Goal: Information Seeking & Learning: Learn about a topic

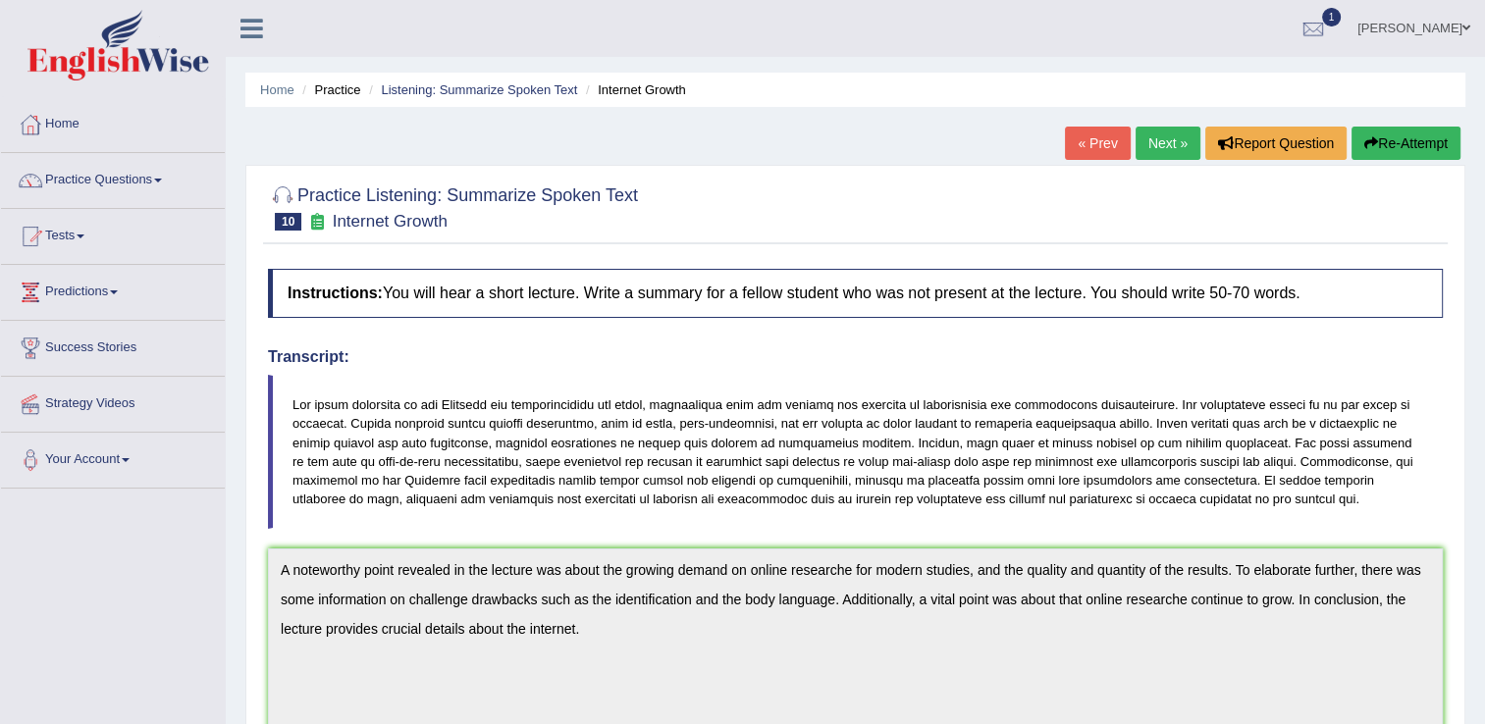
click at [1147, 136] on link "Next »" at bounding box center [1168, 143] width 65 height 33
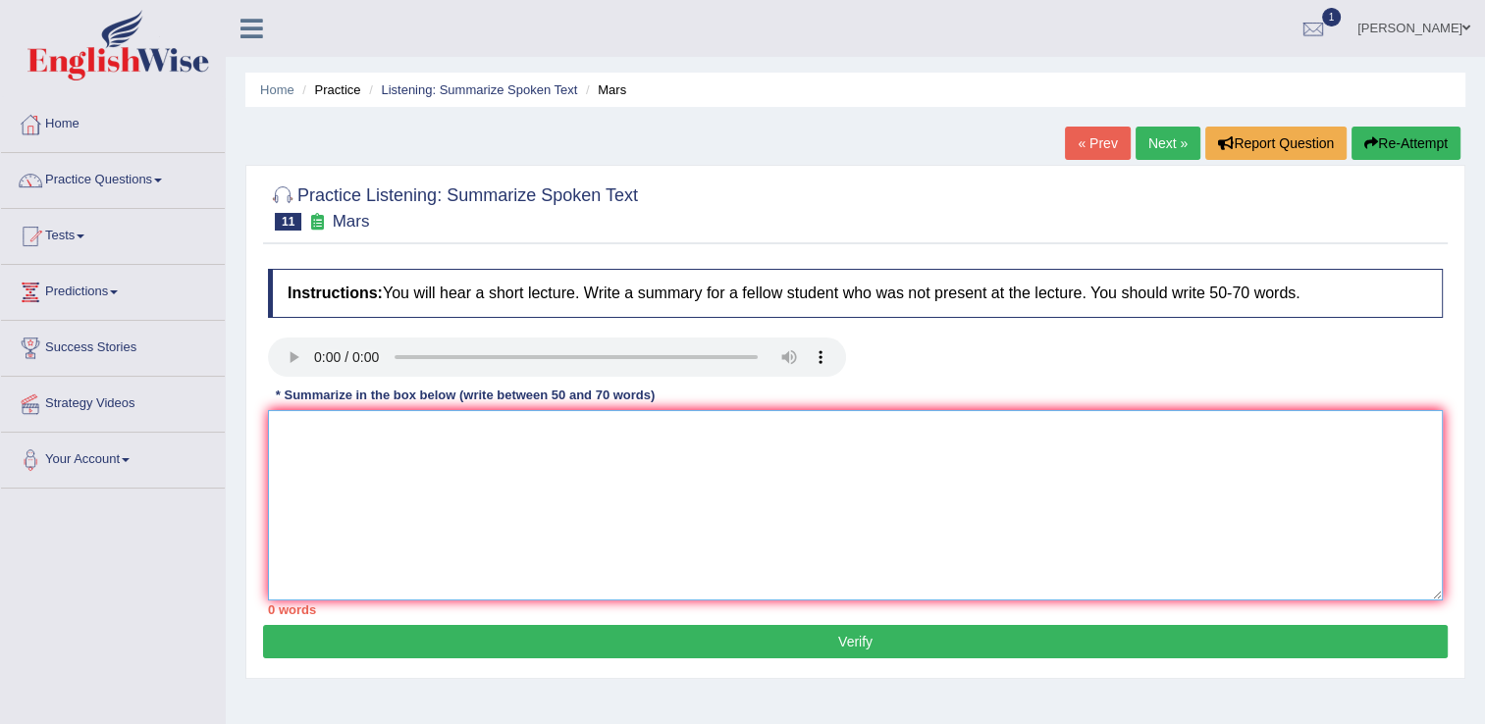
click at [480, 467] on textarea at bounding box center [855, 505] width 1175 height 190
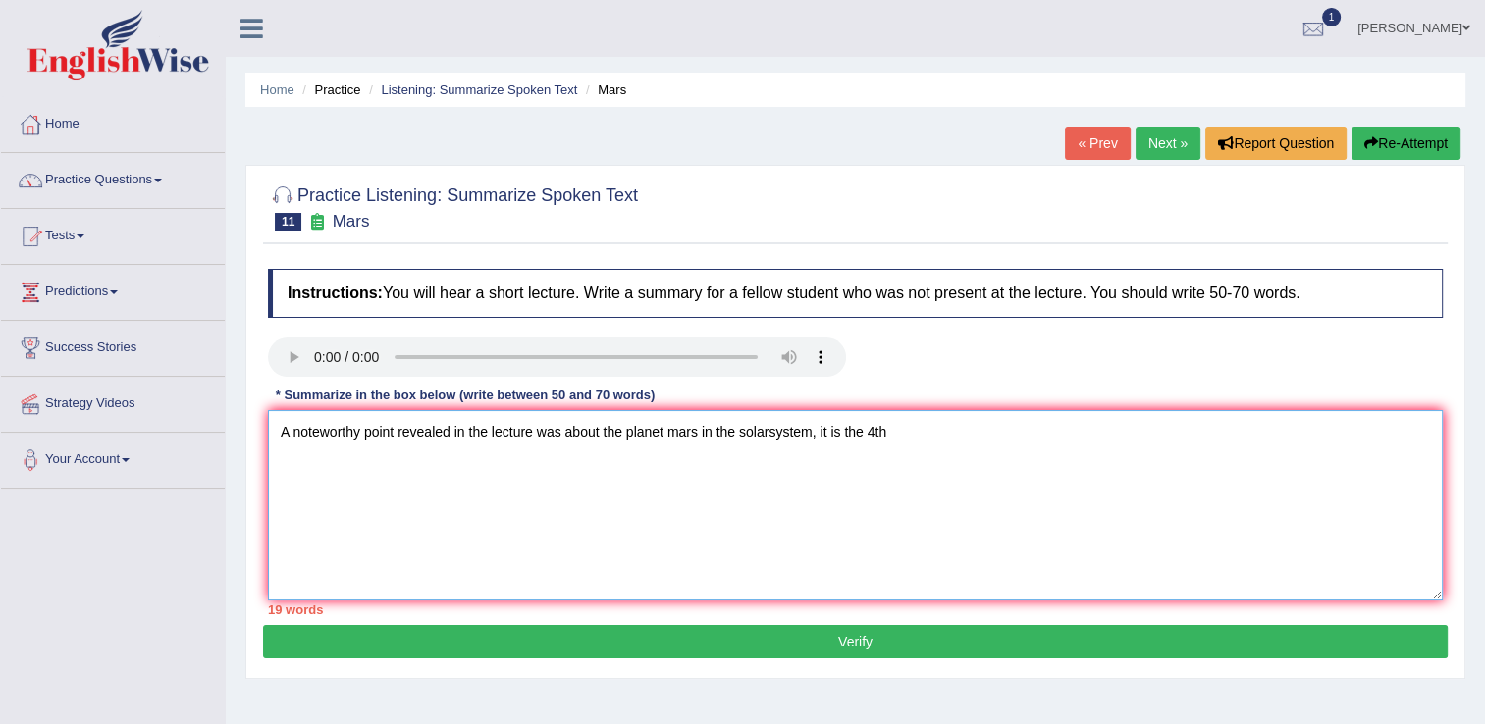
click at [868, 426] on textarea "A noteworthy point revealed in the lecture was about the planet mars in the sol…" at bounding box center [855, 505] width 1175 height 190
click at [946, 434] on textarea "A noteworthy point revealed in the lecture was about the planet mars in the sol…" at bounding box center [855, 505] width 1175 height 190
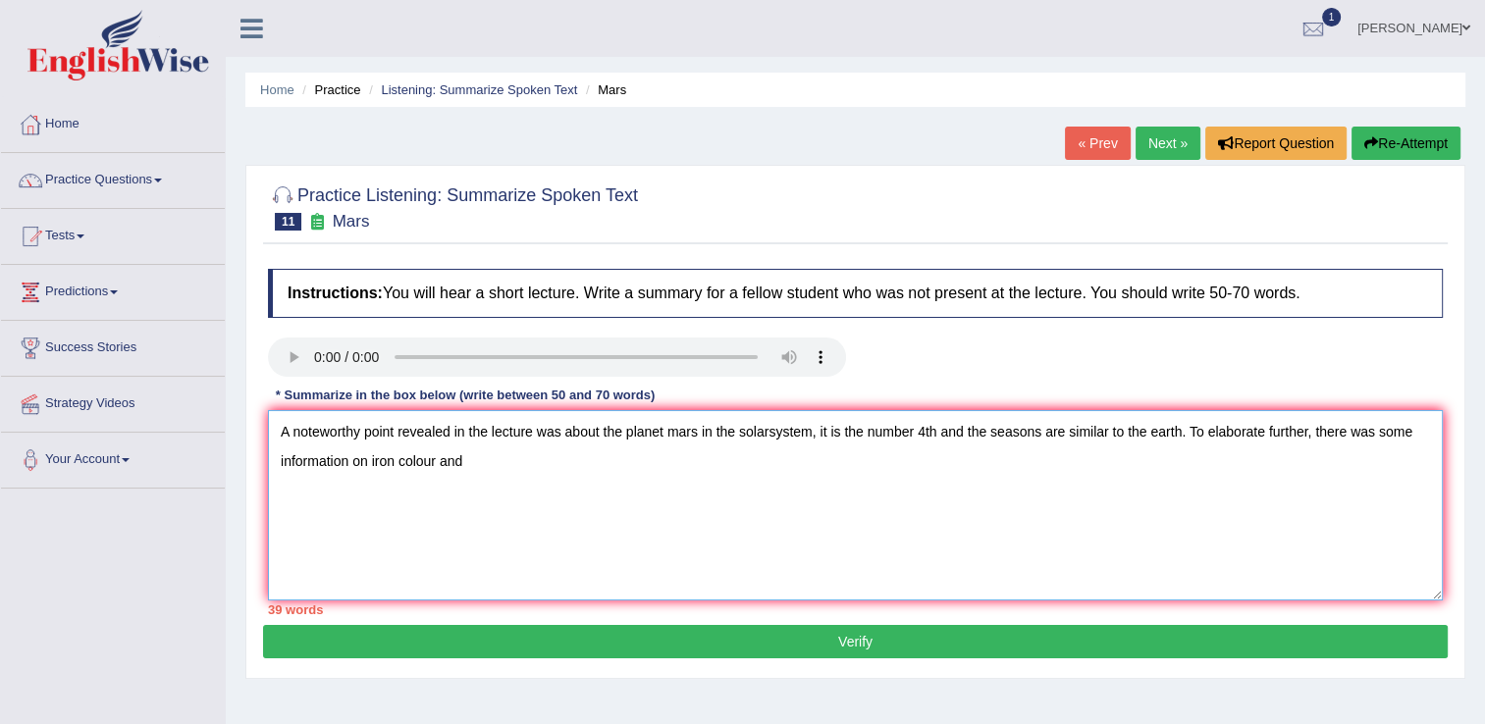
click at [425, 461] on textarea "A noteworthy point revealed in the lecture was about the planet mars in the sol…" at bounding box center [855, 505] width 1175 height 190
drag, startPoint x: 427, startPoint y: 463, endPoint x: 418, endPoint y: 449, distance: 17.2
click at [427, 462] on textarea "A noteworthy point revealed in the lecture was about the planet mars in the sol…" at bounding box center [855, 505] width 1175 height 190
click at [479, 460] on textarea "A noteworthy point revealed in the lecture was about the planet mars in the sol…" at bounding box center [855, 505] width 1175 height 190
click at [607, 457] on textarea "A noteworthy point revealed in the lecture was about the planet mars in the sol…" at bounding box center [855, 505] width 1175 height 190
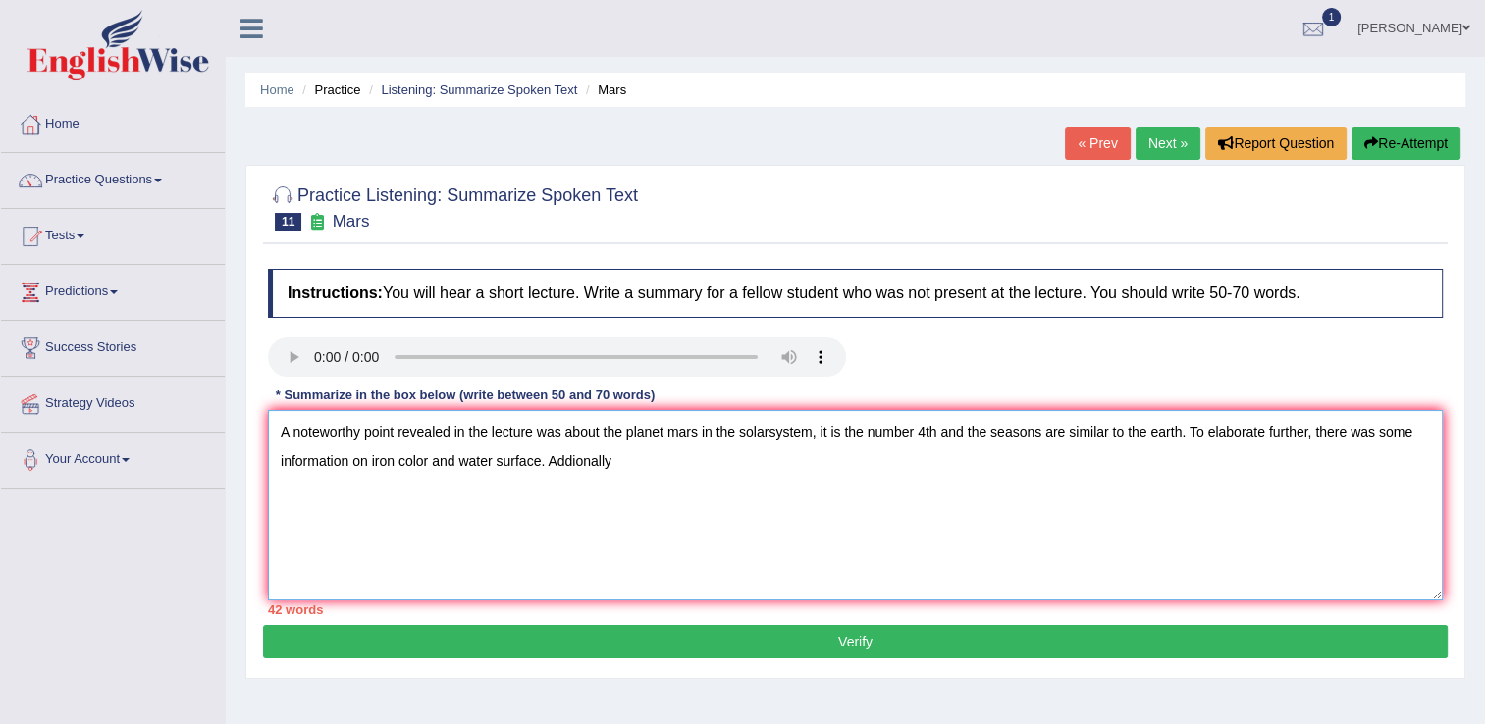
click at [684, 512] on textarea "A noteworthy point revealed in the lecture was about the planet mars in the sol…" at bounding box center [855, 505] width 1175 height 190
click at [578, 459] on textarea "A noteworthy point revealed in the lecture was about the planet mars in the sol…" at bounding box center [855, 505] width 1175 height 190
click at [650, 487] on textarea "A noteworthy point revealed in the lecture was about the planet mars in the sol…" at bounding box center [855, 505] width 1175 height 190
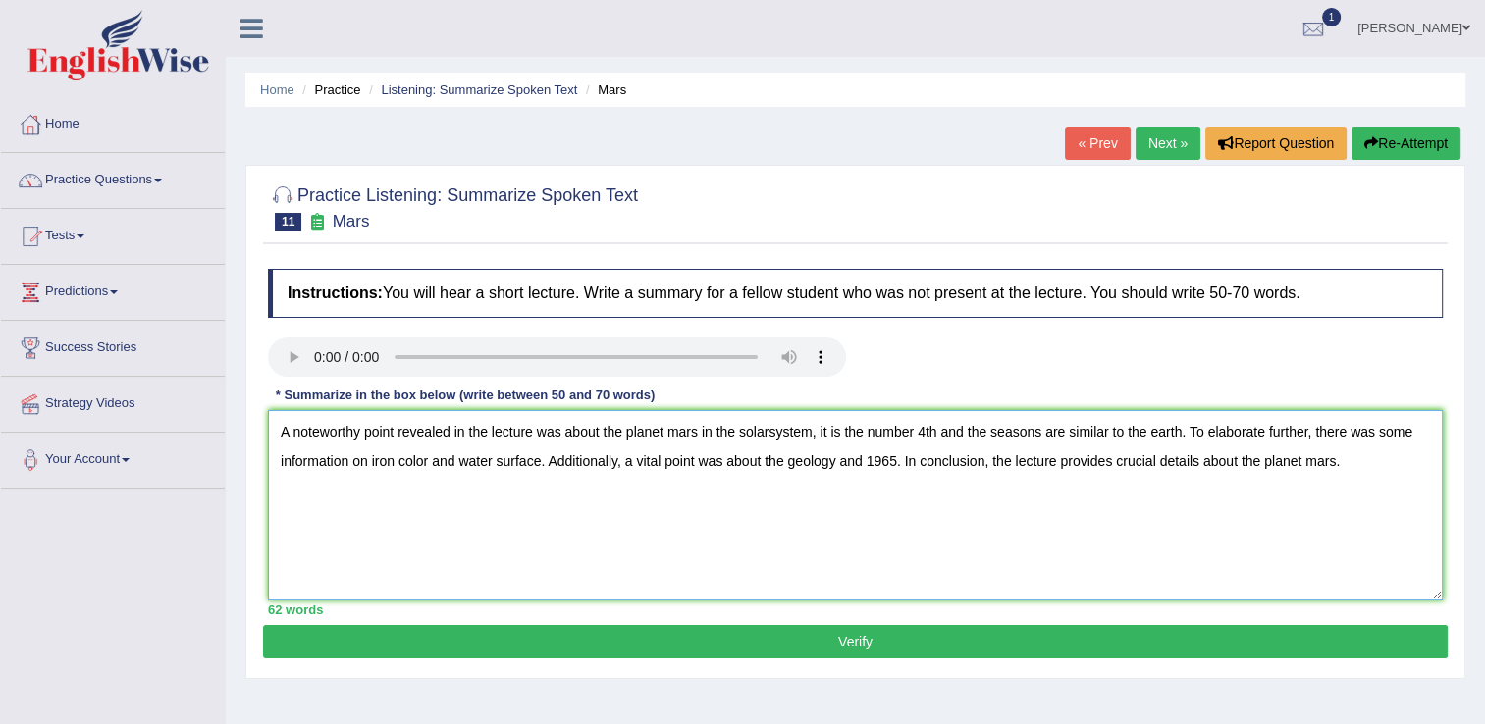
type textarea "A noteworthy point revealed in the lecture was about the planet mars in the sol…"
click at [818, 648] on button "Verify" at bounding box center [855, 641] width 1185 height 33
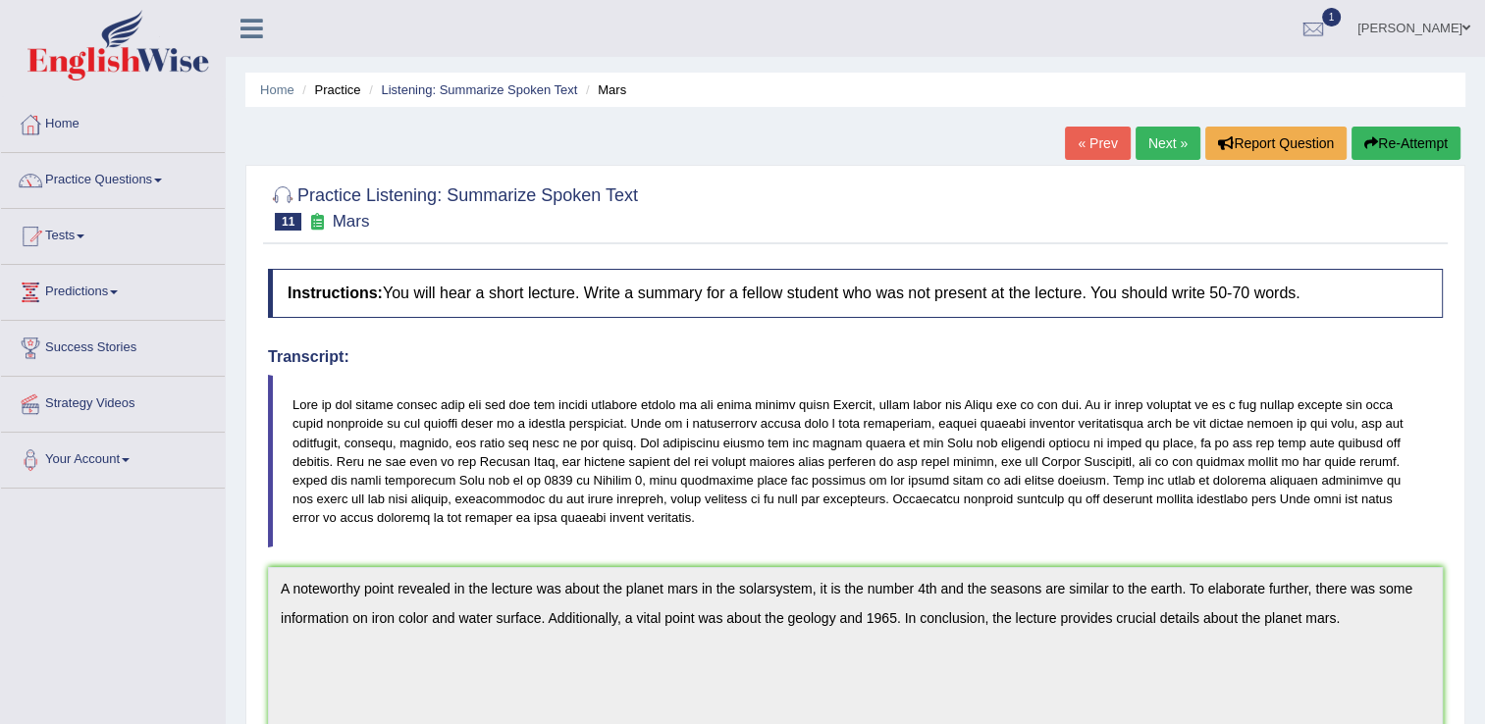
click at [1180, 151] on link "Next »" at bounding box center [1168, 143] width 65 height 33
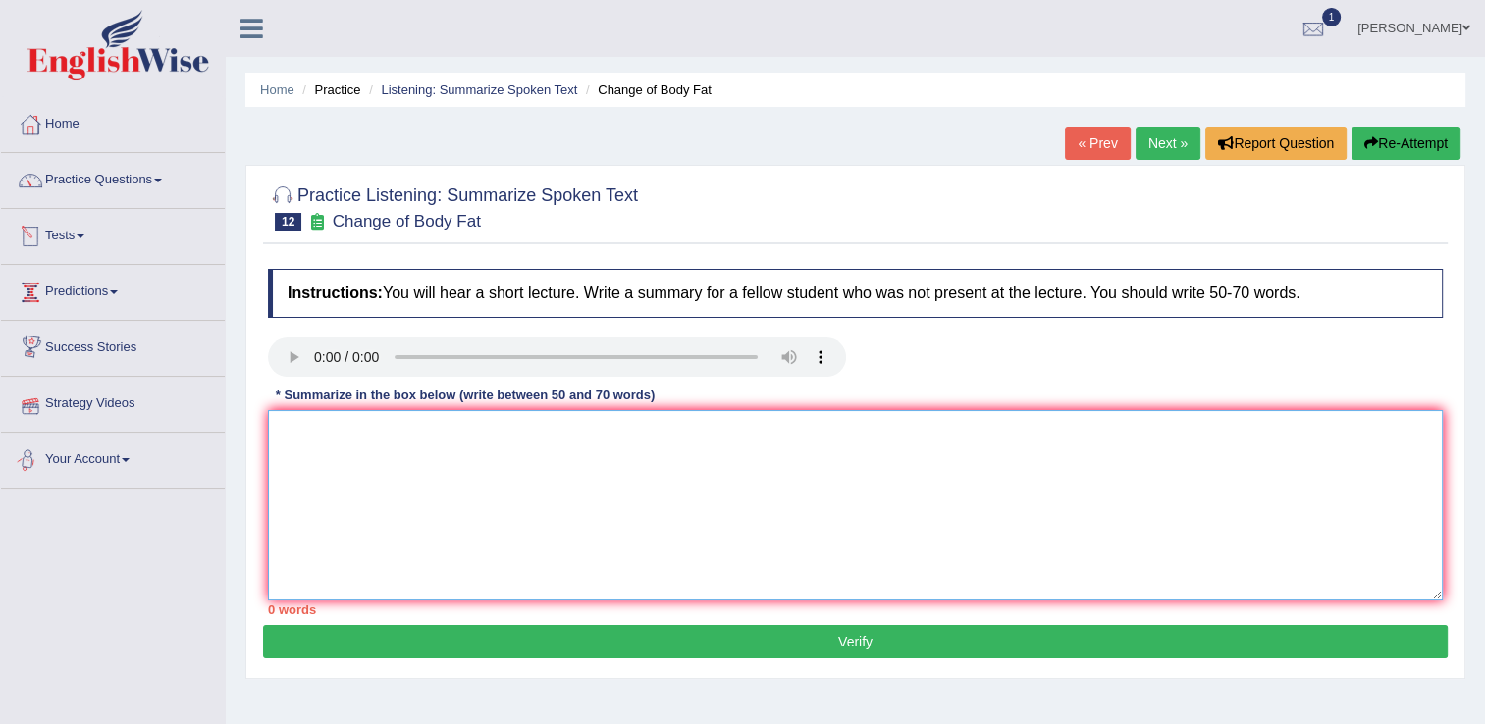
click at [339, 445] on textarea at bounding box center [855, 505] width 1175 height 190
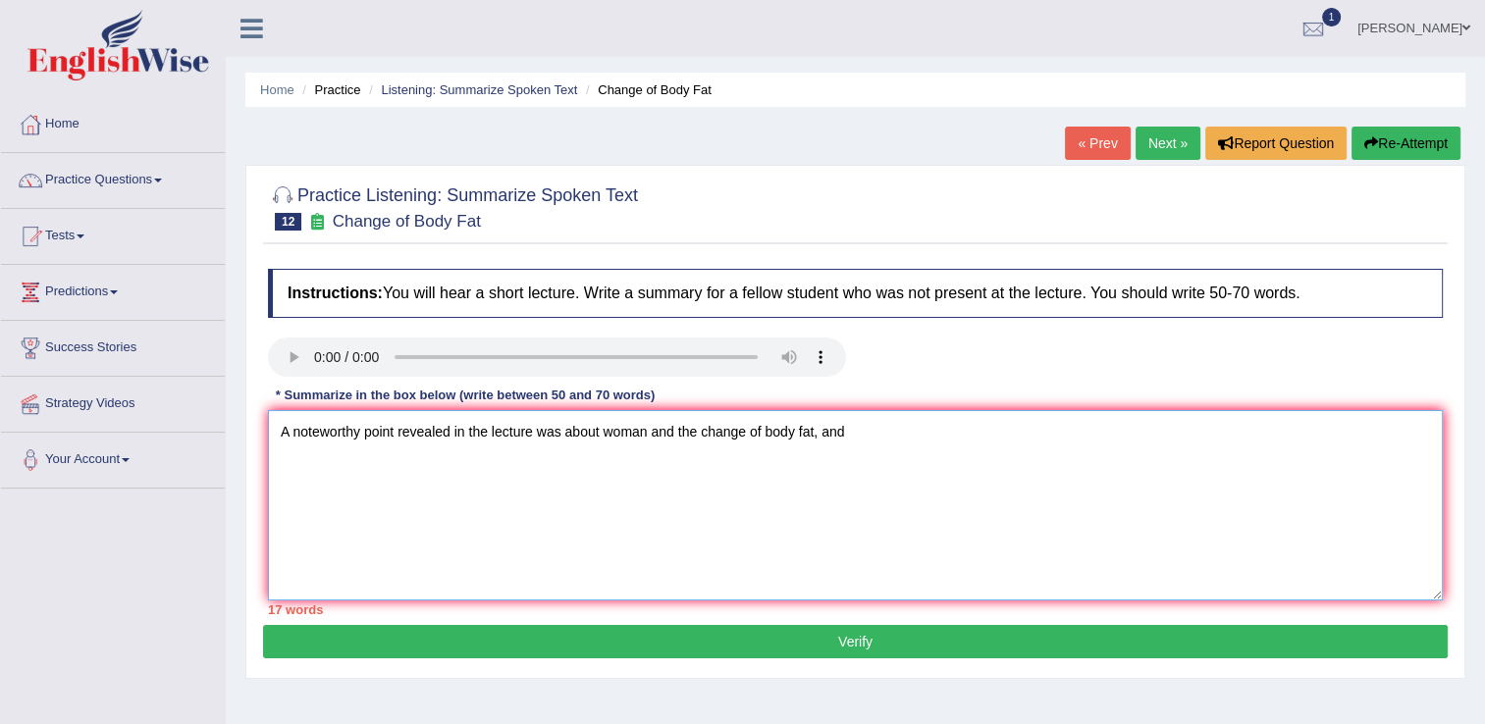
drag, startPoint x: 750, startPoint y: 438, endPoint x: 858, endPoint y: 432, distance: 108.1
click at [858, 432] on textarea "A noteworthy point revealed in the lecture was about woman and the change of bo…" at bounding box center [855, 505] width 1175 height 190
click at [952, 438] on textarea "A noteworthy point revealed in the lecture was about woman and the change of th…" at bounding box center [855, 505] width 1175 height 190
drag, startPoint x: 1226, startPoint y: 434, endPoint x: 1208, endPoint y: 452, distance: 25.0
click at [1225, 434] on textarea "A noteworthy point revealed in the lecture was about woman and the change of th…" at bounding box center [855, 505] width 1175 height 190
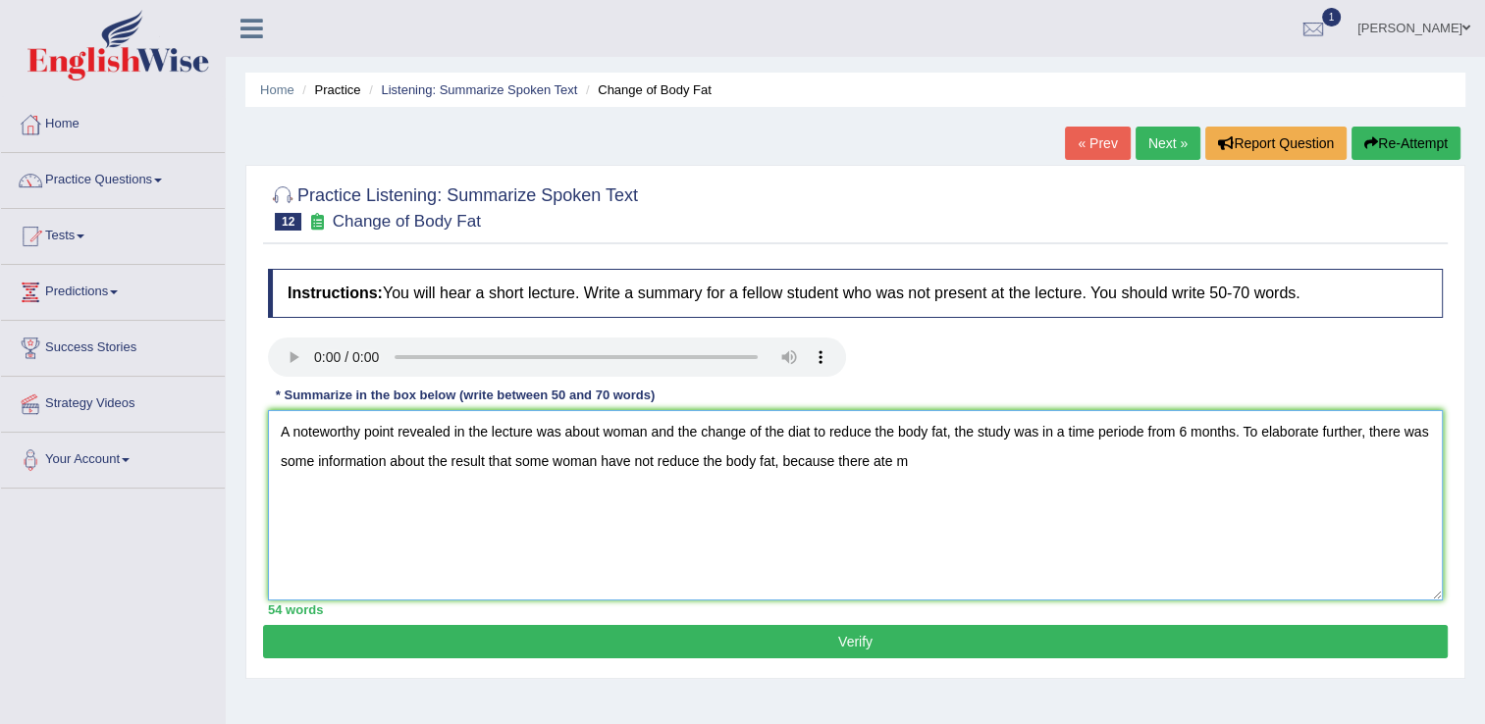
click at [870, 457] on textarea "A noteworthy point revealed in the lecture was about woman and the change of th…" at bounding box center [855, 505] width 1175 height 190
drag, startPoint x: 843, startPoint y: 457, endPoint x: 867, endPoint y: 457, distance: 23.6
click at [867, 457] on textarea "A noteworthy point revealed in the lecture was about woman and the change of th…" at bounding box center [855, 505] width 1175 height 190
click at [923, 450] on textarea "A noteworthy point revealed in the lecture was about woman and the change of th…" at bounding box center [855, 505] width 1175 height 190
click at [1144, 462] on textarea "A noteworthy point revealed in the lecture was about woman and the change of th…" at bounding box center [855, 505] width 1175 height 190
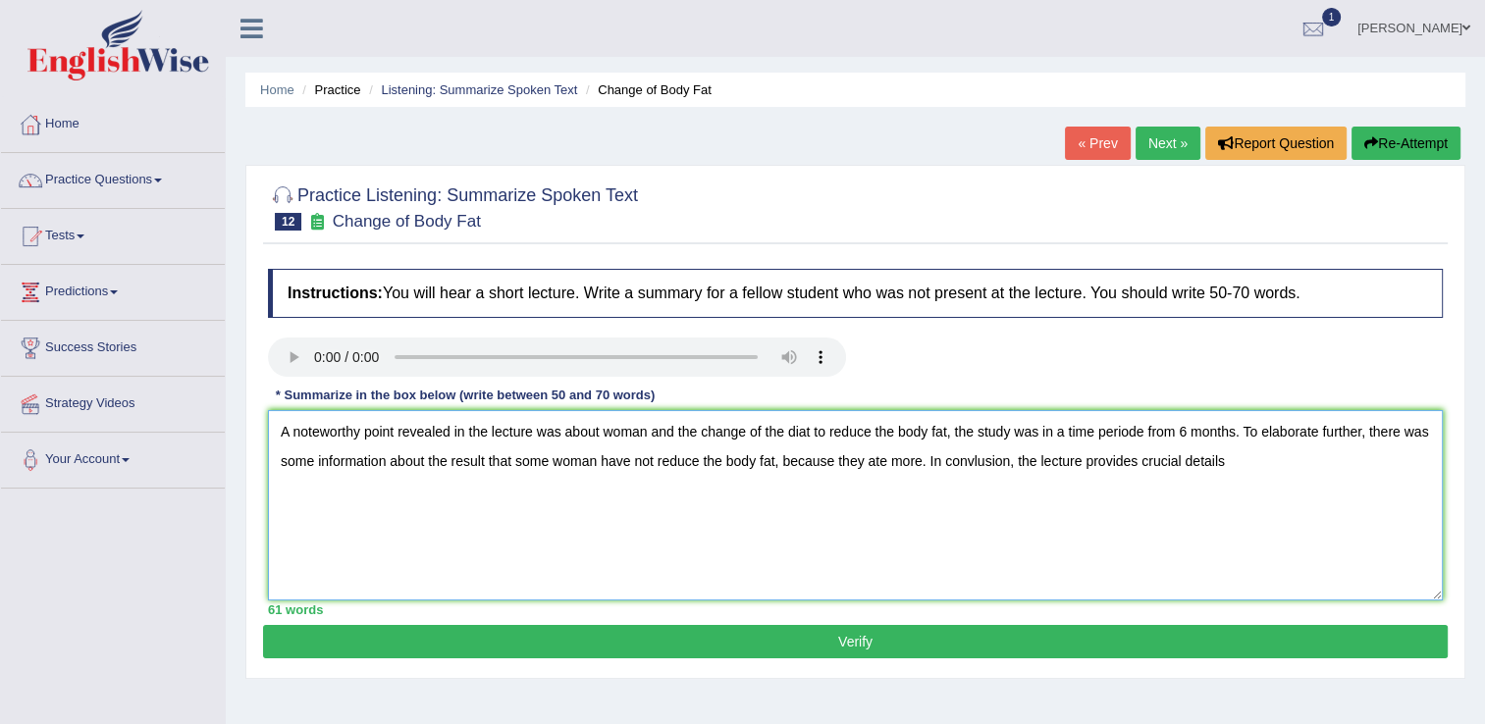
click at [1237, 462] on textarea "A noteworthy point revealed in the lecture was about woman and the change of th…" at bounding box center [855, 505] width 1175 height 190
type textarea "A noteworthy point revealed in the lecture was about woman and the change of th…"
click at [919, 650] on button "Verify" at bounding box center [855, 641] width 1185 height 33
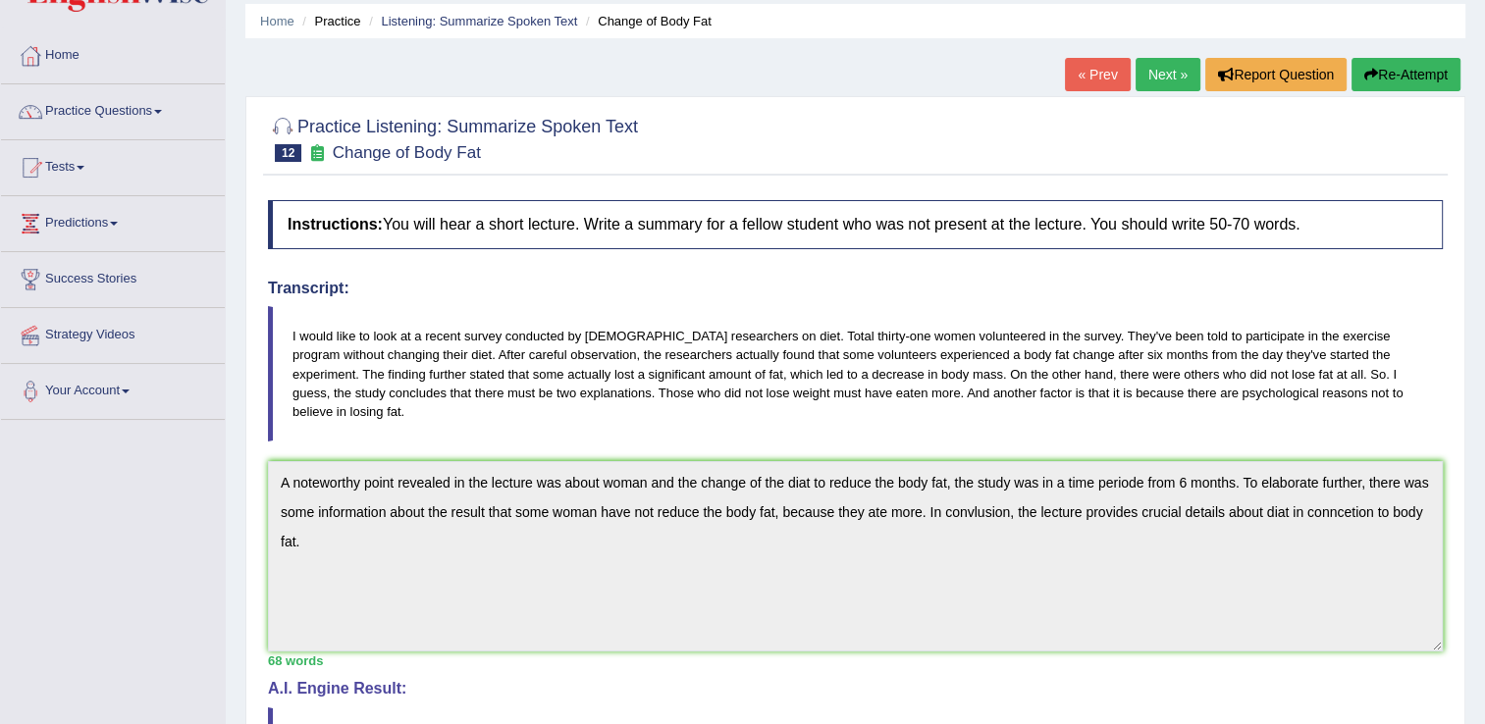
scroll to position [491, 0]
